Goal: Task Accomplishment & Management: Manage account settings

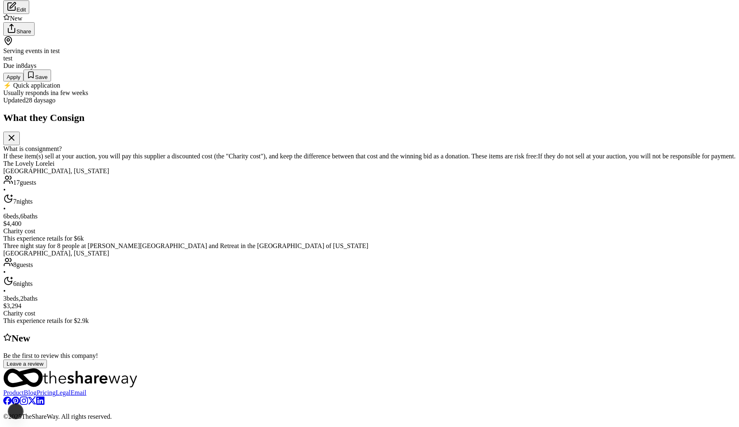
scroll to position [186, 0]
click at [23, 82] on button "Apply" at bounding box center [13, 77] width 20 height 9
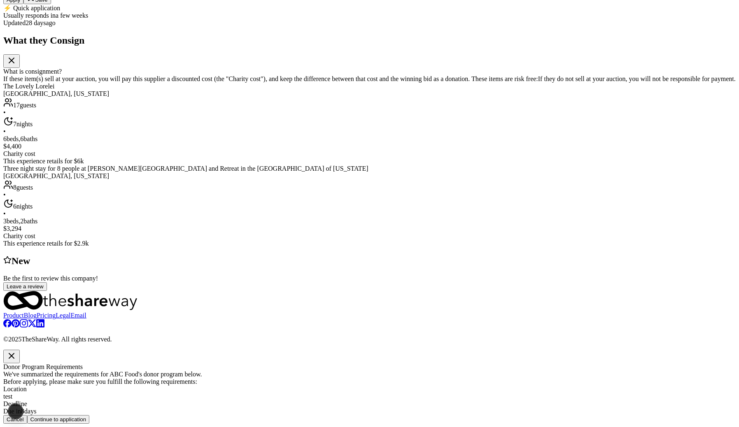
click at [90, 413] on button "Continue to application" at bounding box center [58, 419] width 63 height 9
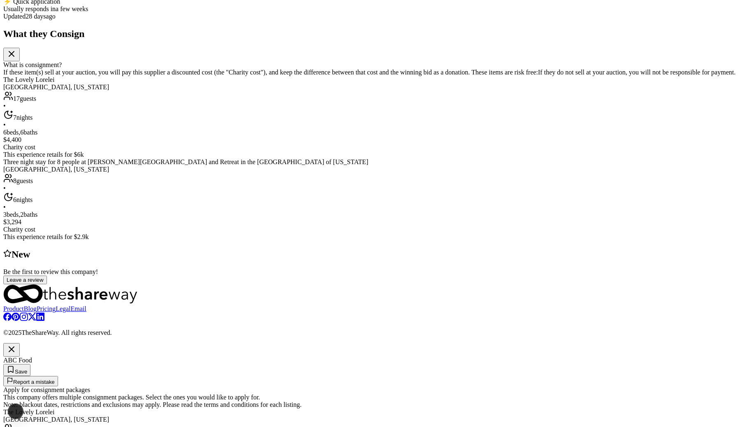
click at [14, 347] on icon "button" at bounding box center [11, 349] width 5 height 5
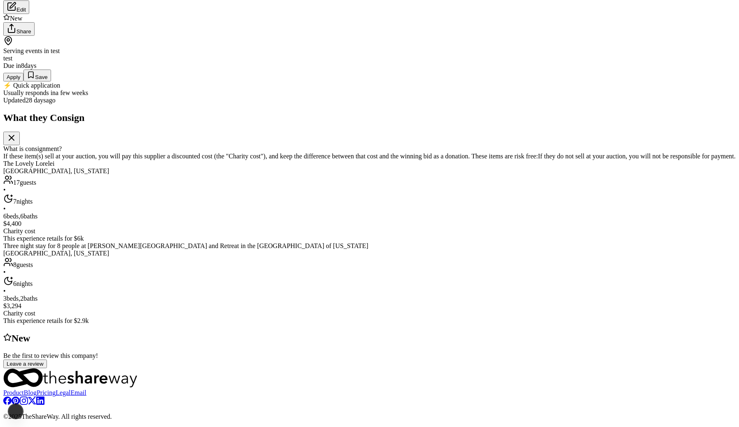
scroll to position [0, 0]
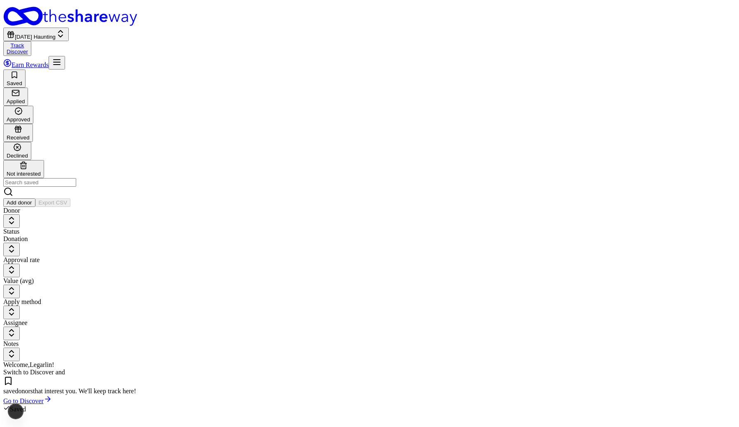
click at [69, 28] on button "Halloween Haunting" at bounding box center [35, 35] width 65 height 14
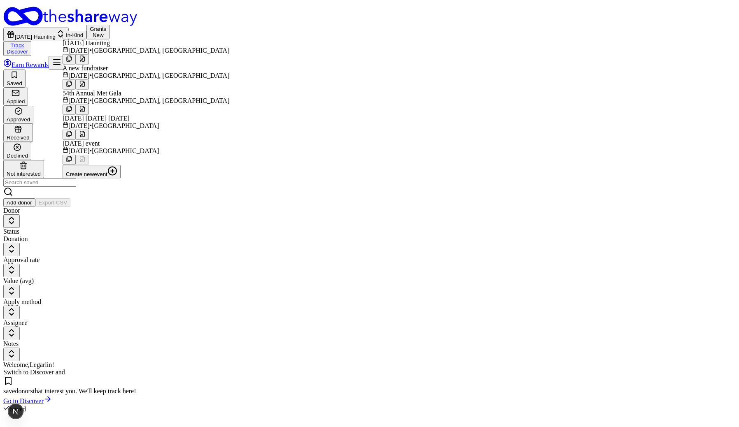
scroll to position [29, 0]
click at [348, 361] on div "Welcome, Legarlin ! Switch to Discover and save donors that interest you. We ' …" at bounding box center [369, 383] width 732 height 44
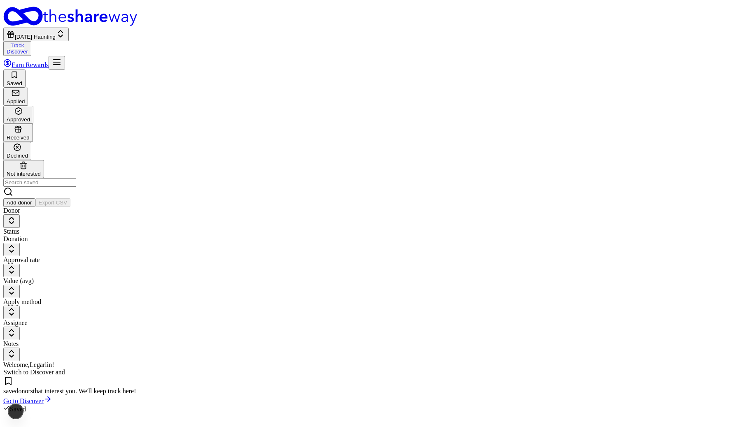
click at [69, 28] on button "[DATE] Haunting" at bounding box center [35, 35] width 65 height 14
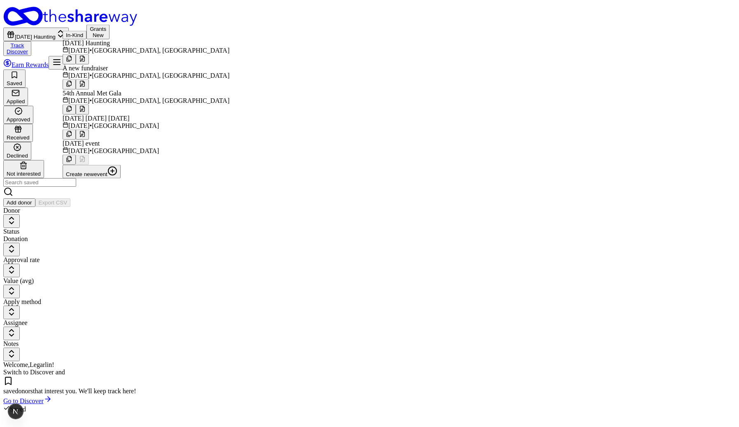
click at [129, 140] on div "Today's event" at bounding box center [146, 143] width 167 height 7
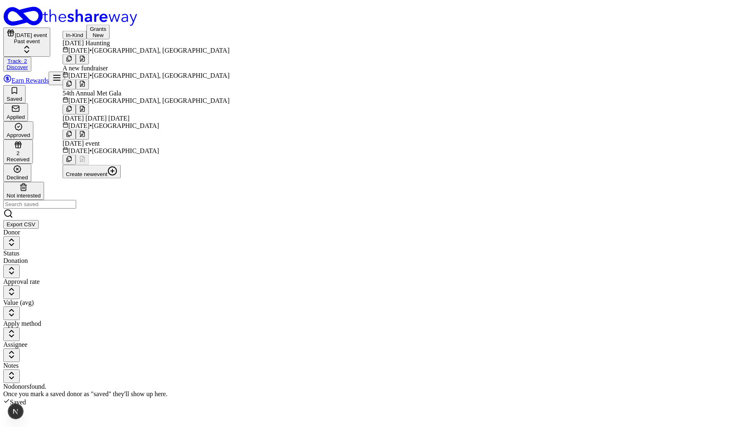
click at [352, 383] on div "No donors found. Once you mark a saved donor as "saved" they'll show up here." at bounding box center [369, 390] width 732 height 15
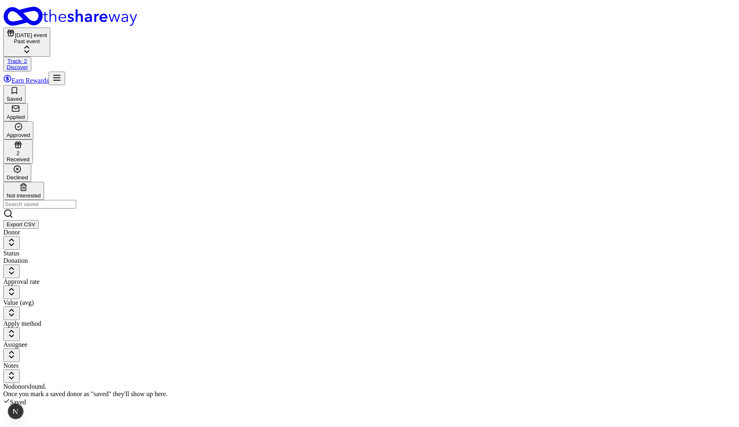
click at [30, 132] on div "Approved" at bounding box center [18, 135] width 23 height 6
click at [30, 156] on div "Received" at bounding box center [18, 159] width 23 height 6
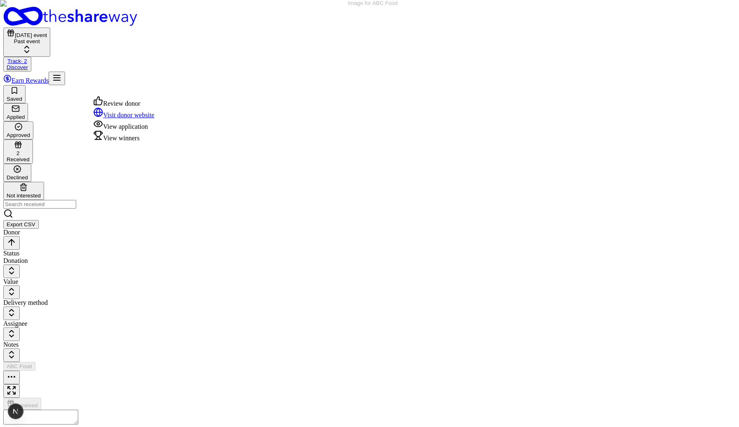
click at [20, 371] on button "button" at bounding box center [11, 378] width 16 height 14
click at [151, 142] on div "View winners" at bounding box center [123, 137] width 61 height 12
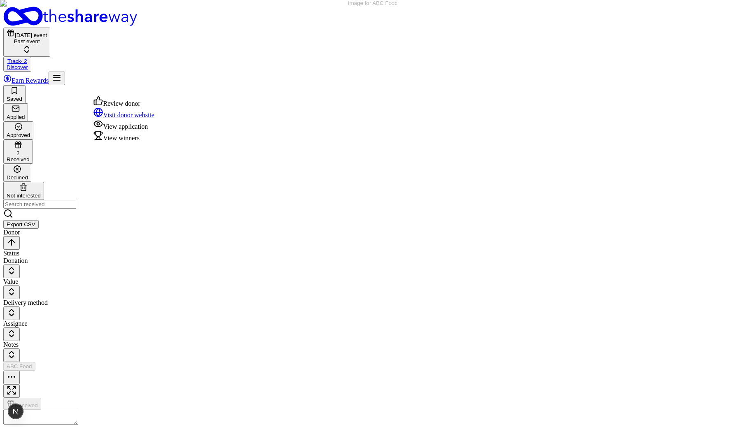
click at [20, 371] on button "button" at bounding box center [11, 378] width 16 height 14
click at [147, 131] on div "View application" at bounding box center [123, 125] width 61 height 12
click at [20, 371] on button "button" at bounding box center [11, 378] width 16 height 14
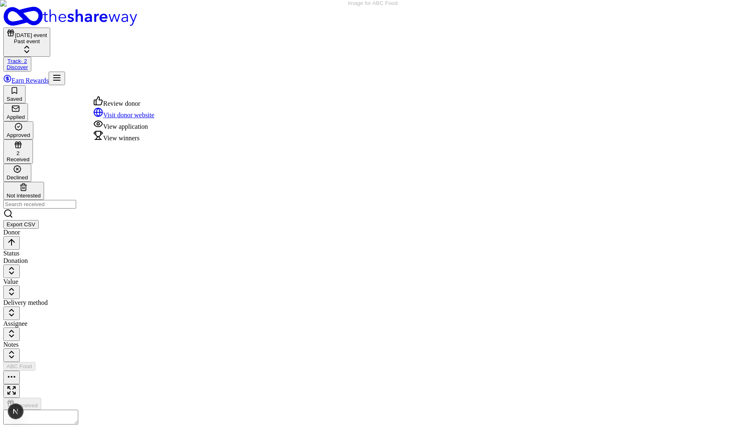
click at [134, 131] on div "View application" at bounding box center [123, 125] width 61 height 12
click at [50, 28] on button "Today's event Past event" at bounding box center [26, 42] width 47 height 29
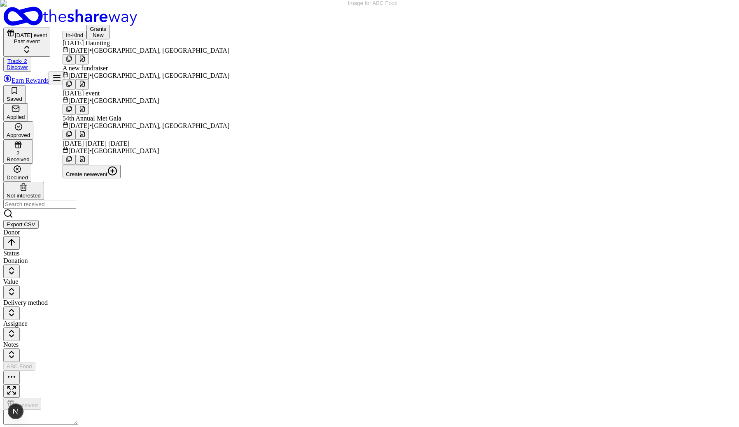
click at [156, 130] on div "Sep 13, 2025 • Glenview, KY" at bounding box center [146, 125] width 167 height 7
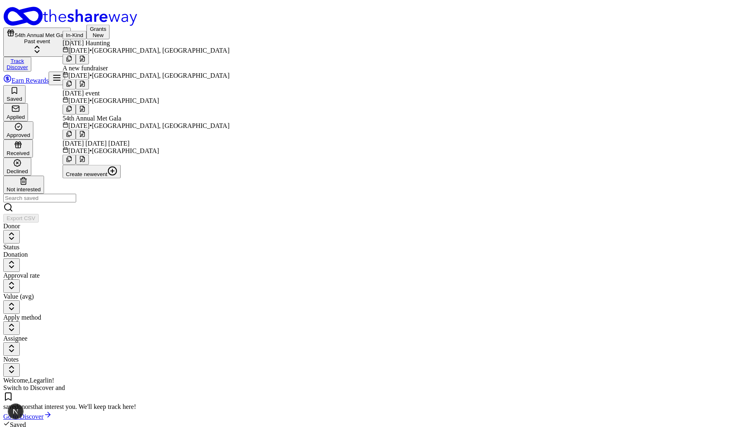
click at [369, 85] on div "Saved Applied Approved Received Declined Not interested Export CSV" at bounding box center [369, 154] width 732 height 138
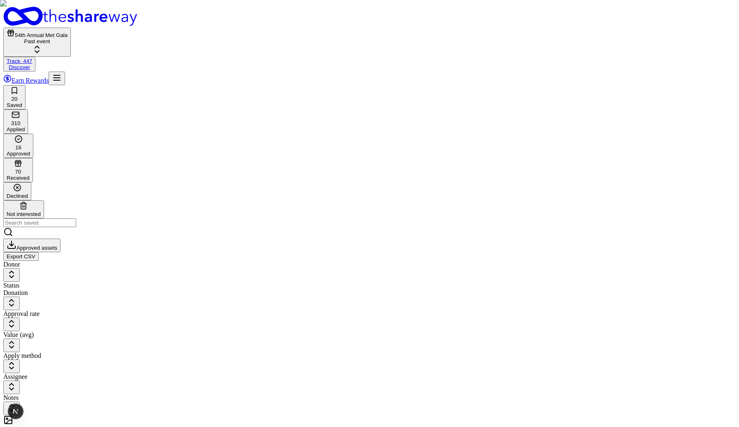
click at [30, 135] on div "16 Approved" at bounding box center [18, 146] width 23 height 22
click at [25, 111] on div "310 Applied" at bounding box center [16, 122] width 18 height 22
click at [30, 175] on div "Received" at bounding box center [18, 178] width 23 height 6
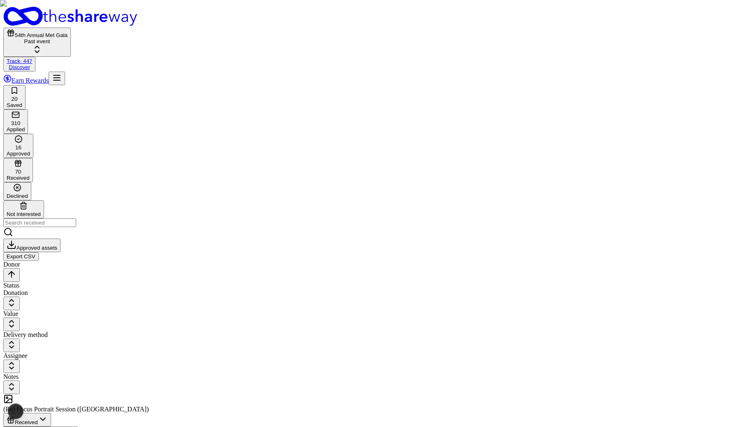
scroll to position [2279, 0]
click at [30, 135] on div "16 Approved" at bounding box center [18, 146] width 23 height 22
click at [25, 120] on div "310" at bounding box center [16, 123] width 18 height 6
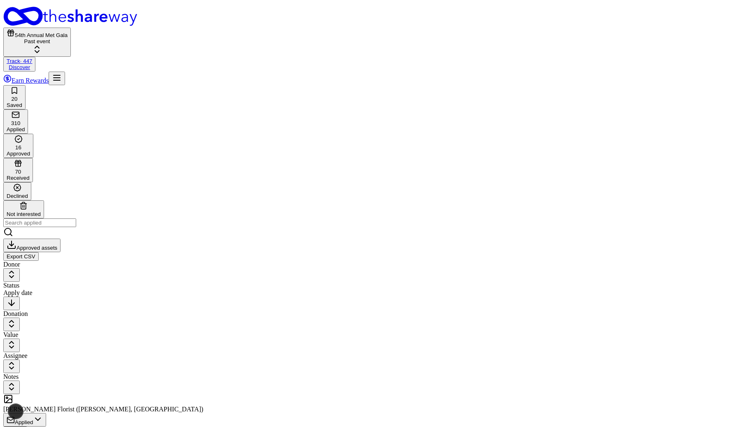
click at [19, 86] on icon "button" at bounding box center [14, 90] width 8 height 8
click at [25, 126] on div "Applied" at bounding box center [16, 129] width 18 height 6
click at [30, 150] on div "Approved" at bounding box center [18, 153] width 23 height 6
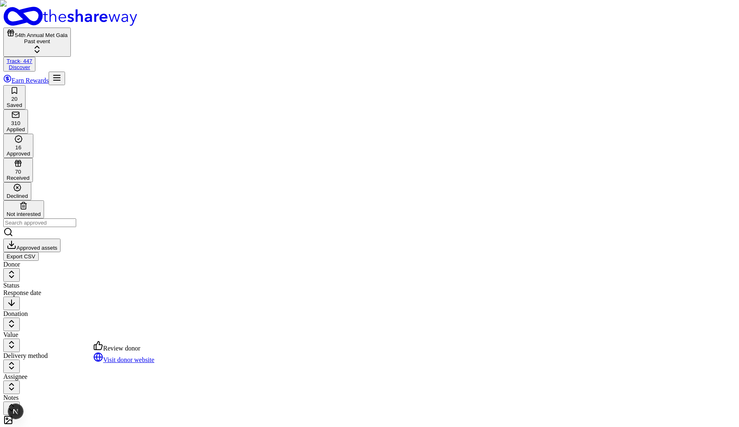
click at [33, 158] on button "70 Received" at bounding box center [18, 170] width 30 height 24
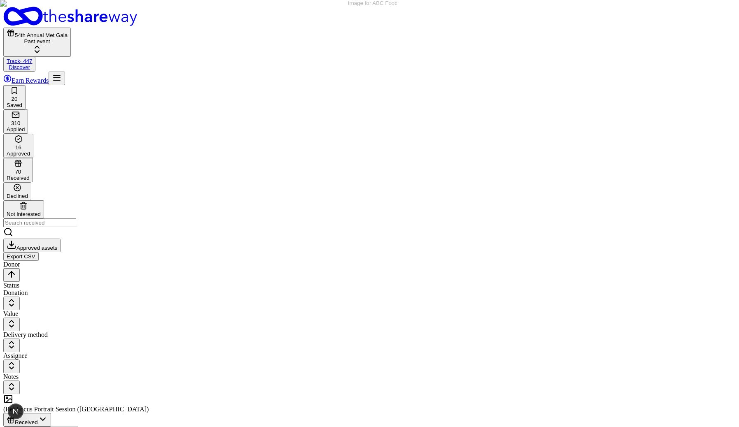
click at [153, 166] on div "View application" at bounding box center [123, 160] width 61 height 12
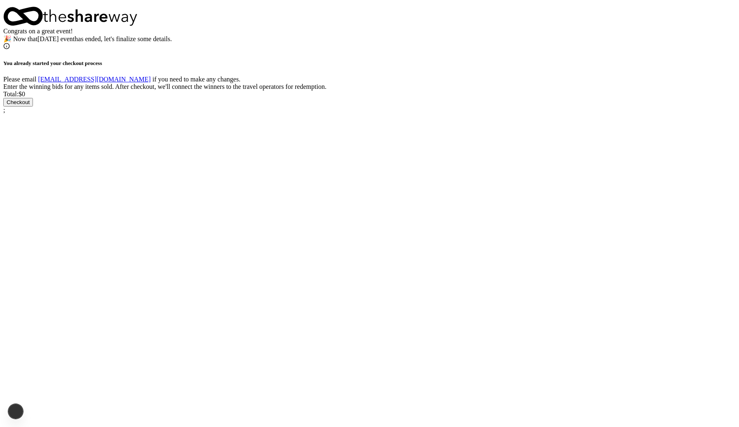
click at [466, 43] on div "Congrats on a great event! 🎉 Now that Today's event has ended, let's finalize s…" at bounding box center [369, 35] width 732 height 15
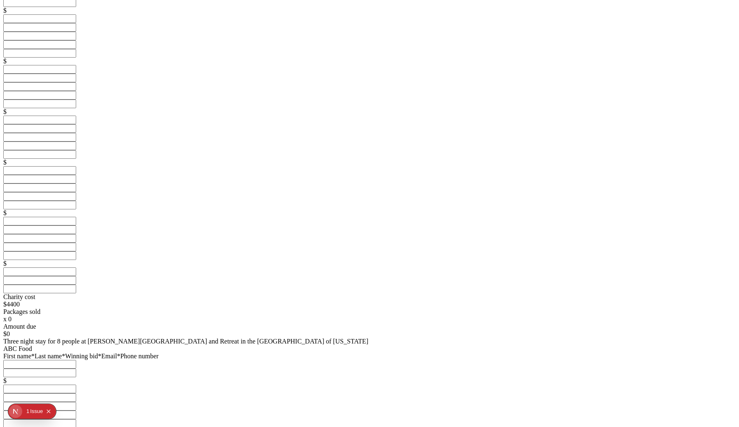
scroll to position [278, 0]
